Goal: Information Seeking & Learning: Learn about a topic

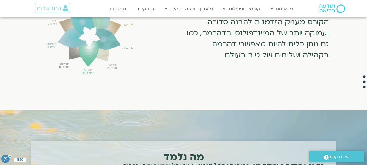
scroll to position [445, 0]
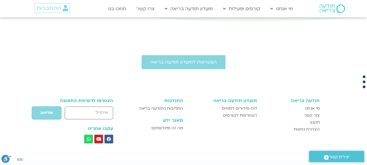
scroll to position [1435, 0]
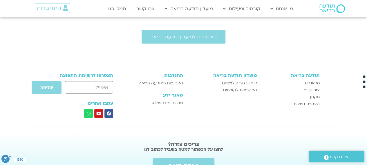
scroll to position [554, 0]
